Goal: Information Seeking & Learning: Check status

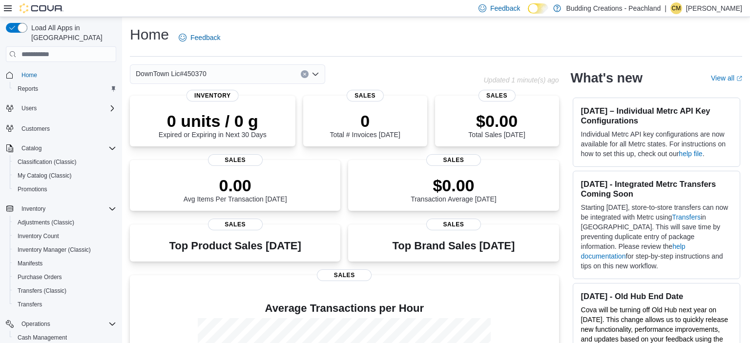
scroll to position [95, 0]
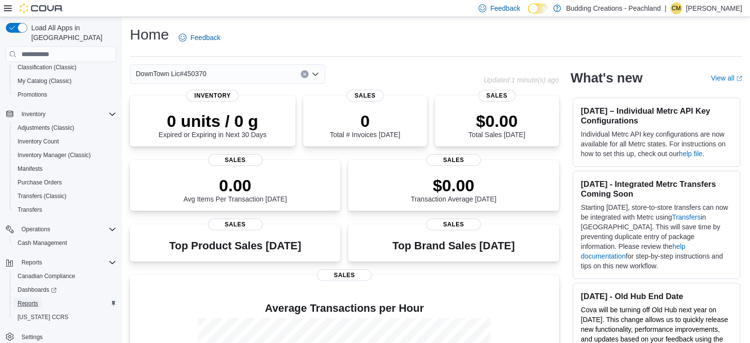
click at [34, 300] on span "Reports" at bounding box center [28, 304] width 21 height 8
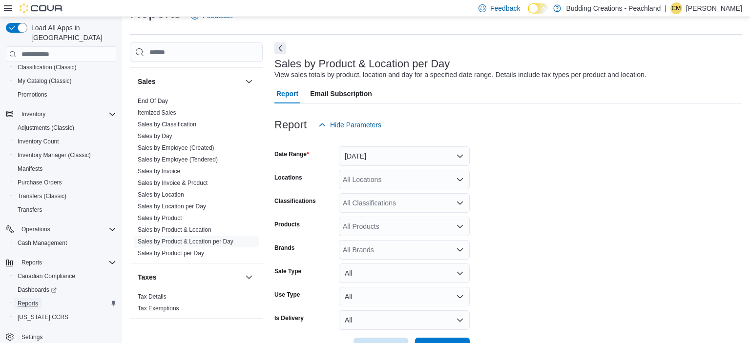
scroll to position [22, 0]
click at [181, 121] on link "Sales by Classification" at bounding box center [167, 124] width 59 height 7
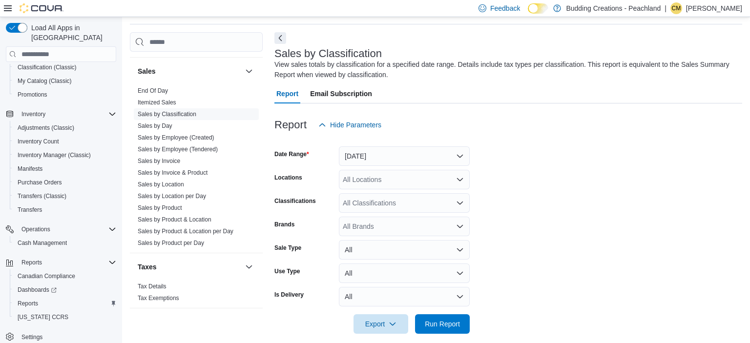
scroll to position [33, 0]
click at [376, 178] on div "All Locations" at bounding box center [404, 179] width 131 height 20
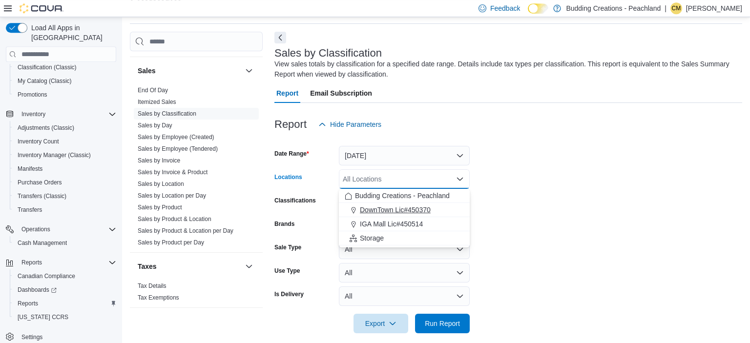
click at [384, 207] on span "DownTown Lic#450370" at bounding box center [395, 210] width 71 height 10
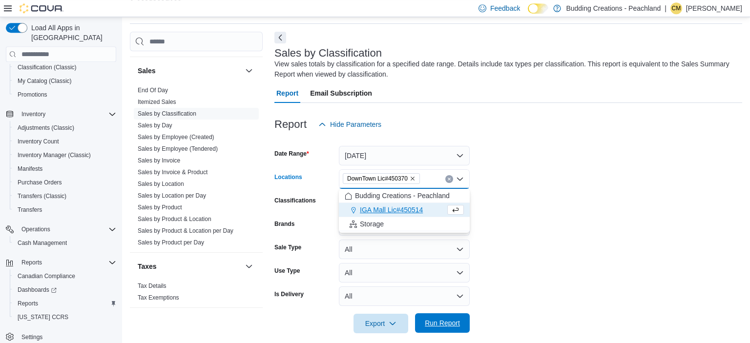
click at [435, 327] on span "Run Report" at bounding box center [442, 323] width 35 height 10
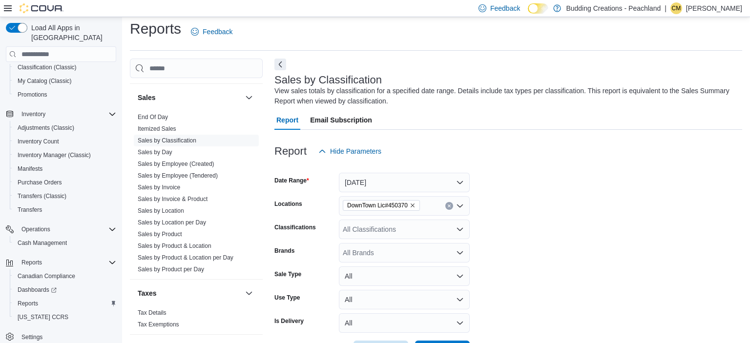
scroll to position [33, 0]
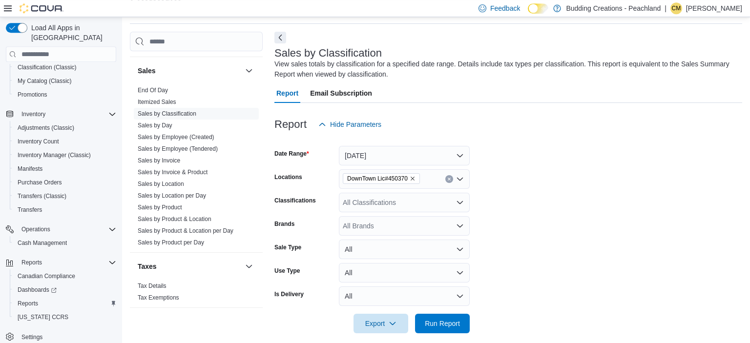
click at [412, 176] on icon "Remove DownTown Lic#450370 from selection in this group" at bounding box center [413, 179] width 6 height 6
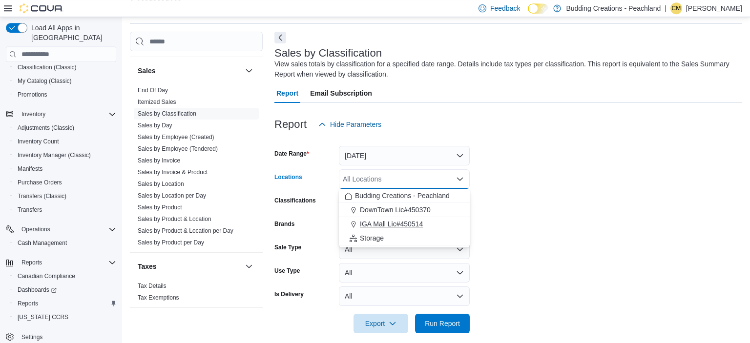
click at [386, 222] on span "IGA Mall Lic#450514" at bounding box center [391, 224] width 63 height 10
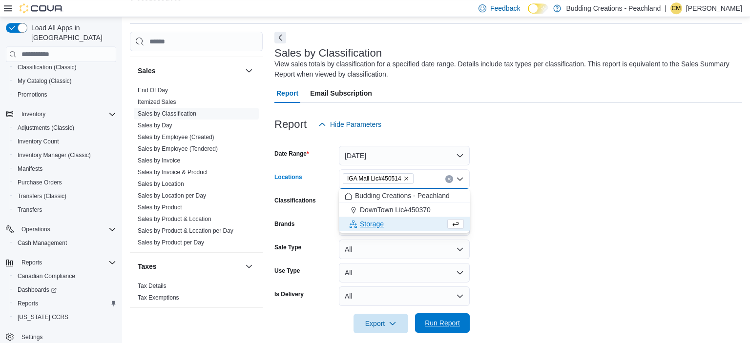
click at [436, 319] on span "Run Report" at bounding box center [442, 324] width 43 height 20
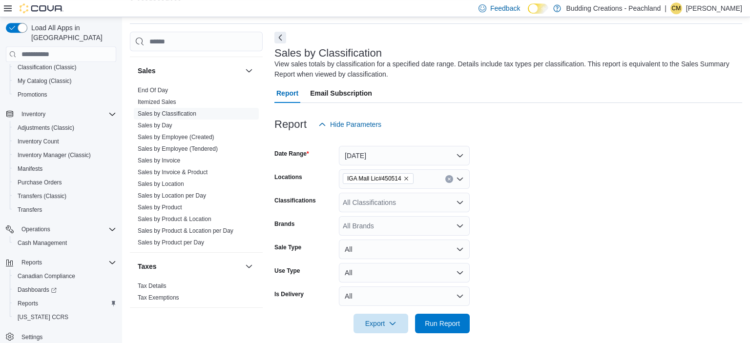
scroll to position [329, 0]
